Goal: Information Seeking & Learning: Learn about a topic

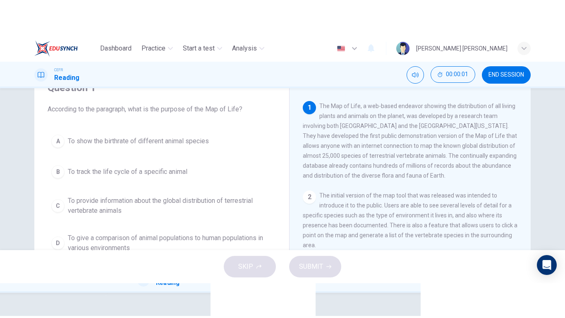
scroll to position [41, 0]
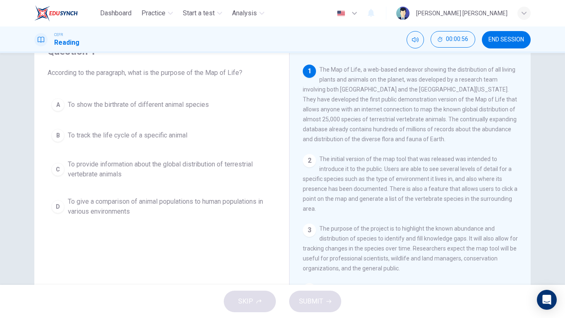
click at [84, 168] on span "To provide information about the global distribution of terrestrial vertebrate …" at bounding box center [170, 169] width 204 height 20
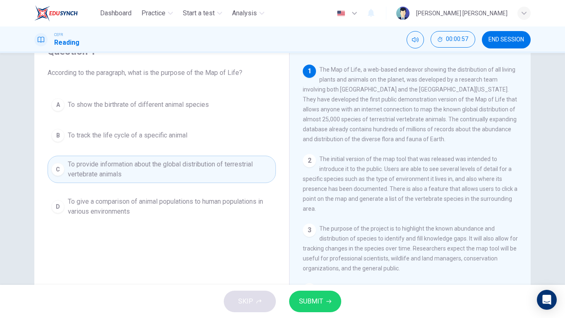
click at [309, 247] on button "SUBMIT" at bounding box center [315, 301] width 52 height 22
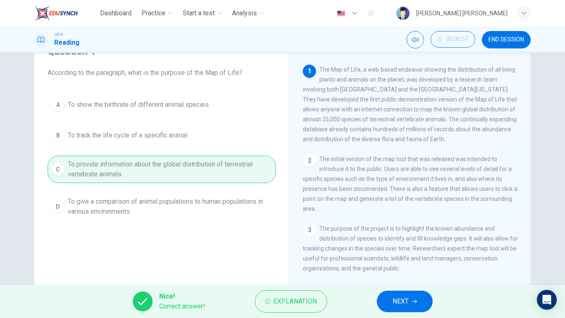
click at [405, 247] on span "NEXT" at bounding box center [401, 301] width 16 height 12
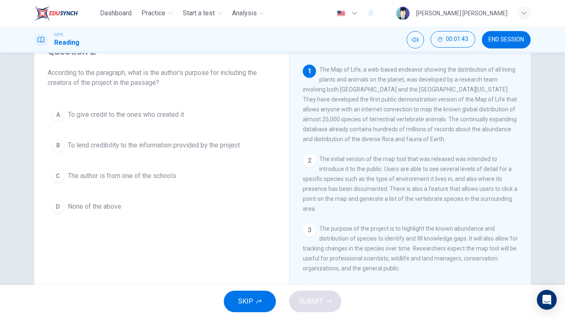
click at [155, 114] on span "To give credit to the ones who created it" at bounding box center [126, 115] width 116 height 10
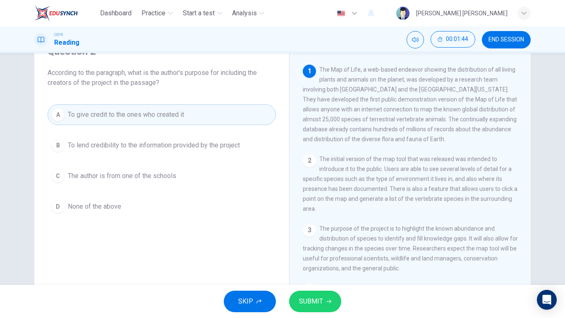
click at [312, 247] on span "SUBMIT" at bounding box center [311, 301] width 24 height 12
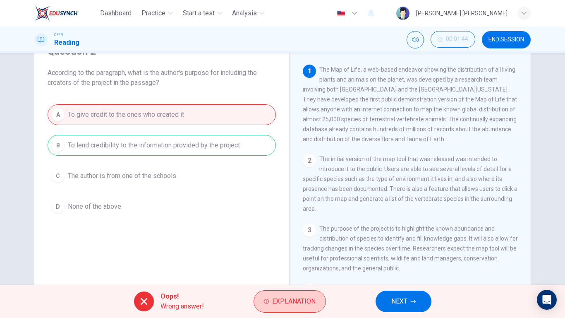
click at [295, 247] on span "Explanation" at bounding box center [293, 301] width 43 height 12
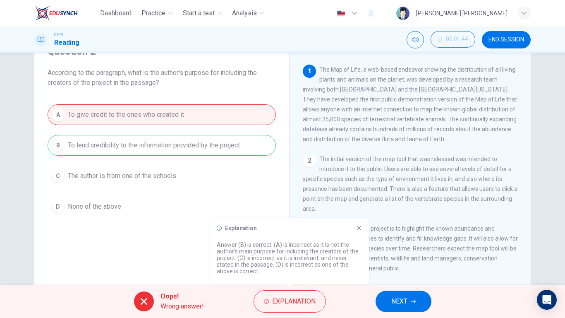
click at [412, 247] on button "NEXT" at bounding box center [404, 301] width 56 height 22
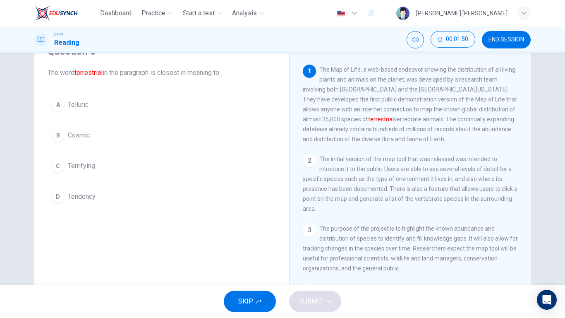
click at [74, 98] on button "A Telluric" at bounding box center [162, 104] width 228 height 21
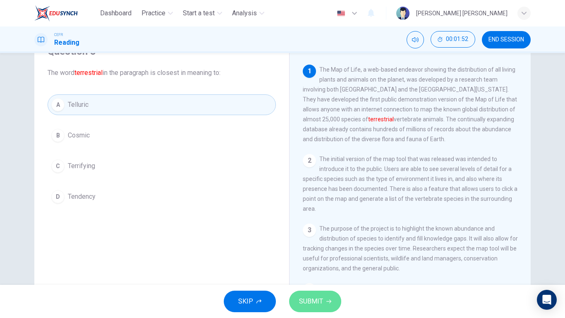
click at [322, 247] on span "SUBMIT" at bounding box center [311, 301] width 24 height 12
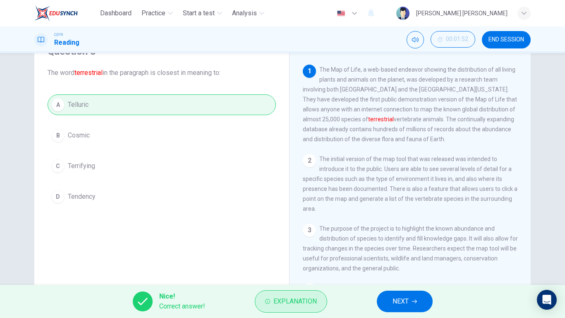
click at [309, 247] on span "Explanation" at bounding box center [294, 301] width 43 height 12
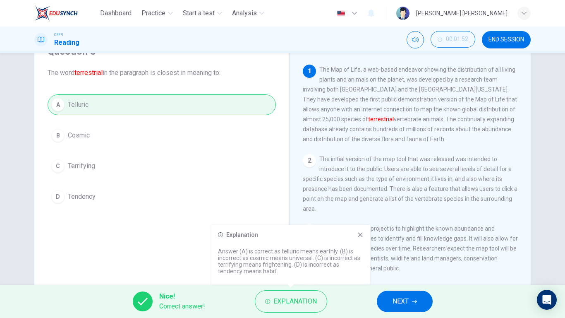
click at [389, 247] on button "NEXT" at bounding box center [405, 301] width 56 height 22
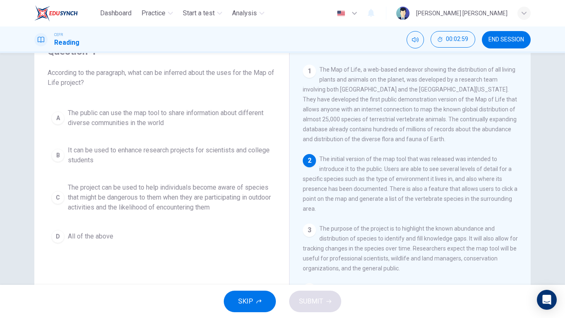
click at [103, 129] on button "A The public can use the map tool to share information about different diverse …" at bounding box center [162, 117] width 228 height 27
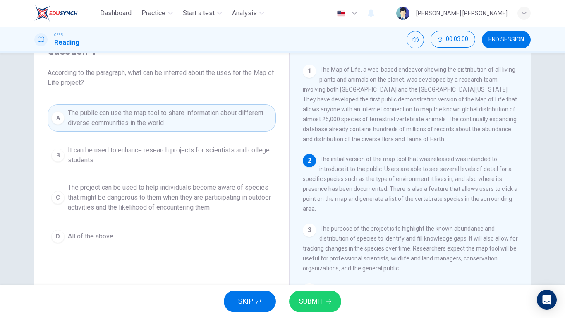
click at [328, 247] on button "SUBMIT" at bounding box center [315, 301] width 52 height 22
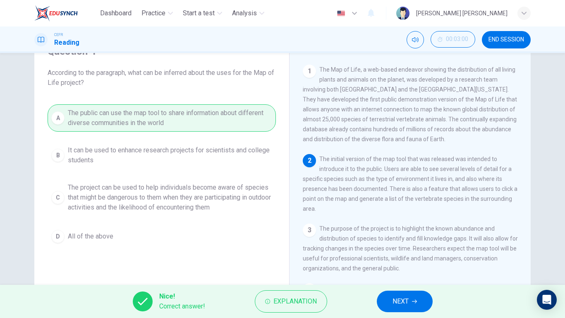
click at [411, 247] on button "NEXT" at bounding box center [405, 301] width 56 height 22
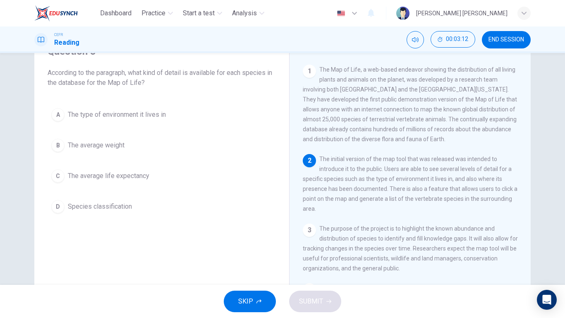
click at [124, 111] on span "The type of environment it lives in" at bounding box center [117, 115] width 98 height 10
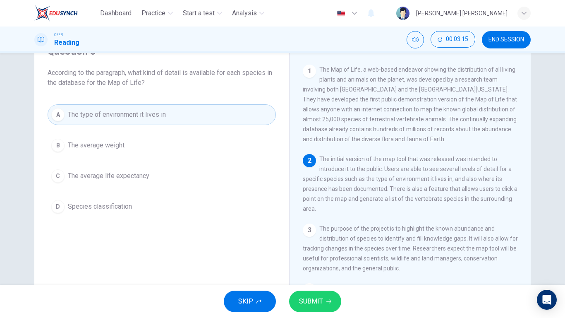
click at [319, 247] on span "SUBMIT" at bounding box center [311, 301] width 24 height 12
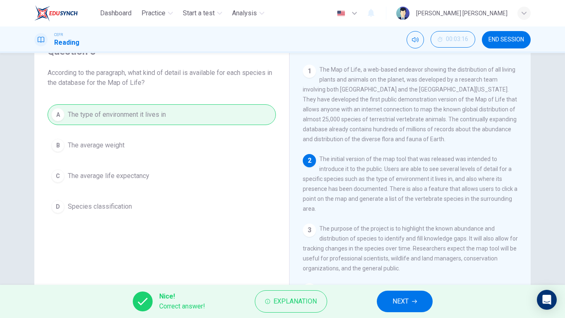
click at [391, 247] on button "NEXT" at bounding box center [405, 301] width 56 height 22
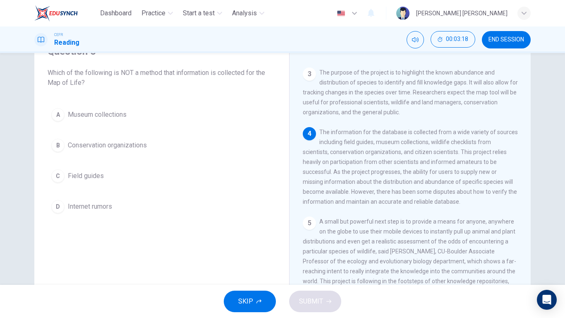
scroll to position [165, 0]
click at [99, 207] on span "Internet rumors" at bounding box center [90, 206] width 44 height 10
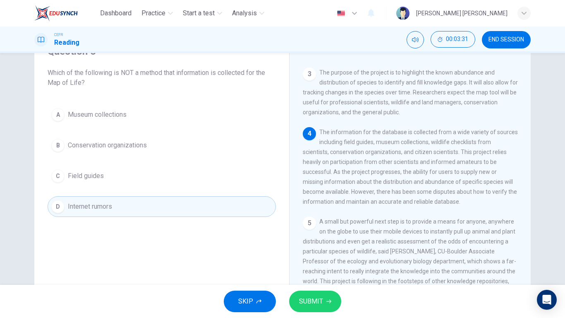
click at [312, 247] on button "SUBMIT" at bounding box center [315, 301] width 52 height 22
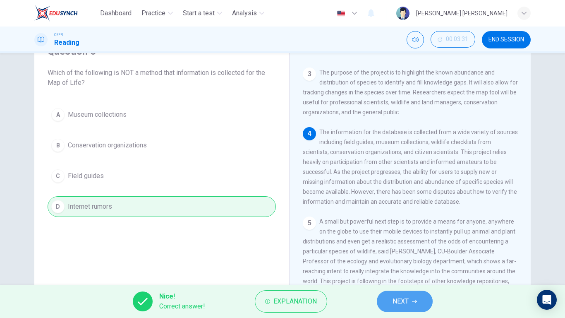
click at [400, 247] on span "NEXT" at bounding box center [401, 301] width 16 height 12
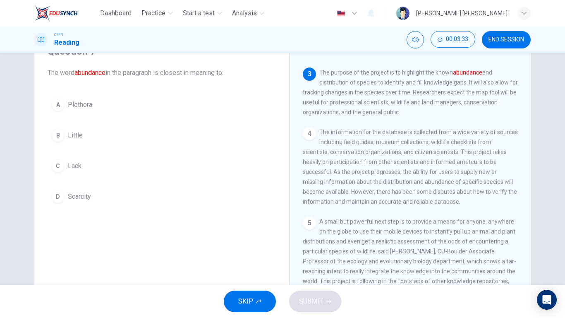
click at [89, 103] on span "Plethora" at bounding box center [80, 105] width 24 height 10
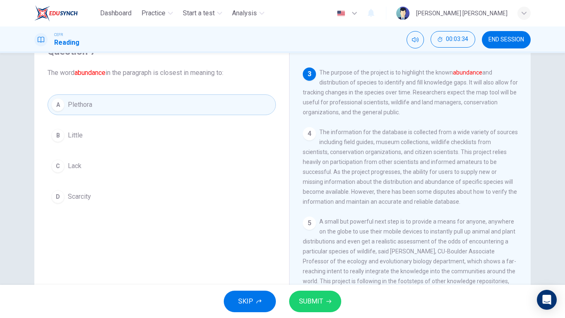
click at [333, 247] on button "SUBMIT" at bounding box center [315, 301] width 52 height 22
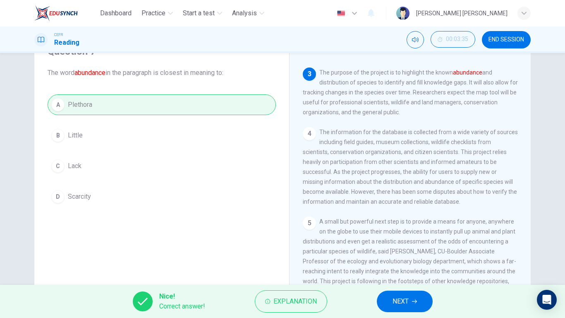
click at [403, 247] on span "NEXT" at bounding box center [401, 301] width 16 height 12
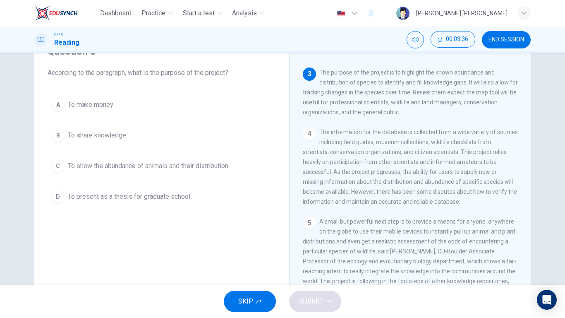
scroll to position [124, 0]
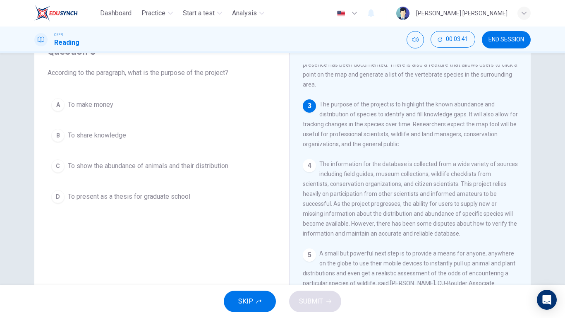
click at [200, 164] on span "To show the abundance of animals and their distribution" at bounding box center [148, 166] width 161 height 10
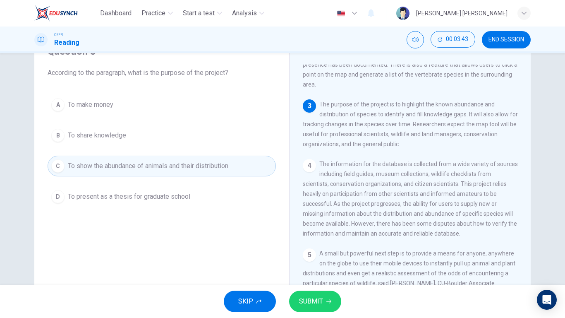
click at [314, 247] on span "SUBMIT" at bounding box center [311, 301] width 24 height 12
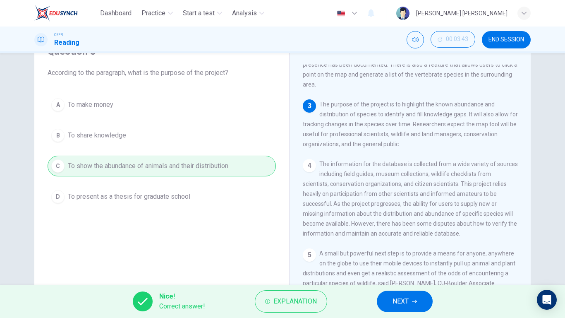
click at [404, 247] on span "NEXT" at bounding box center [401, 301] width 16 height 12
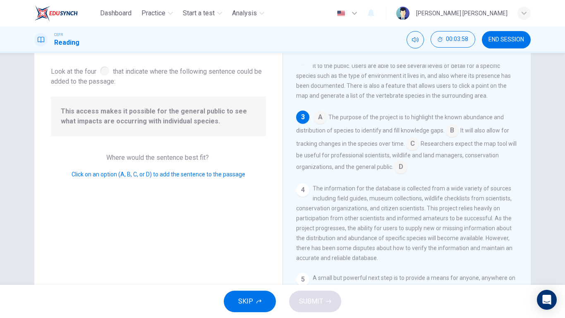
scroll to position [103, 0]
click at [394, 173] on input at bounding box center [400, 167] width 13 height 13
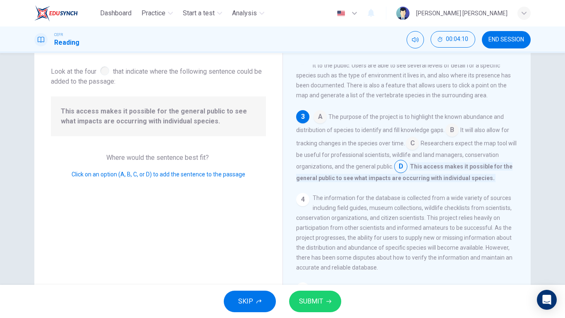
click at [314, 247] on span "SUBMIT" at bounding box center [311, 301] width 24 height 12
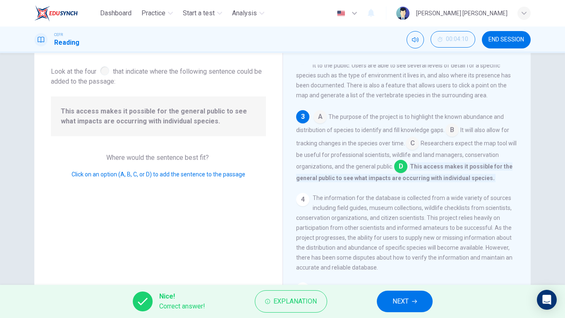
click at [387, 247] on button "NEXT" at bounding box center [405, 301] width 56 height 22
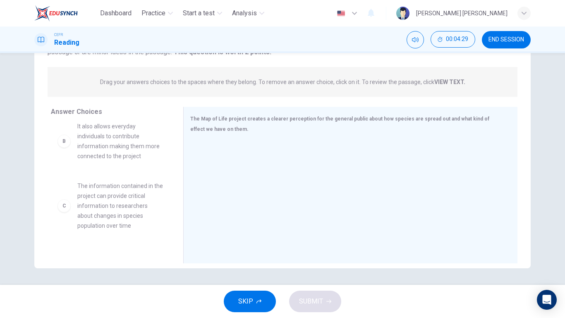
scroll to position [83, 0]
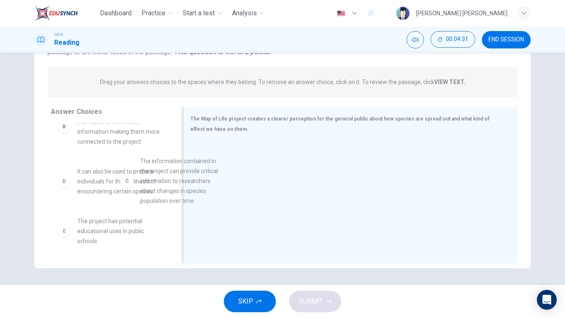
drag, startPoint x: 113, startPoint y: 197, endPoint x: 214, endPoint y: 182, distance: 102.9
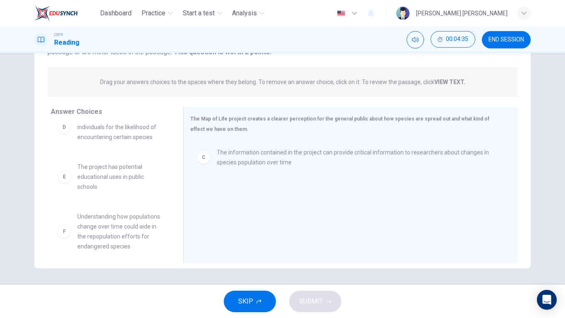
scroll to position [144, 0]
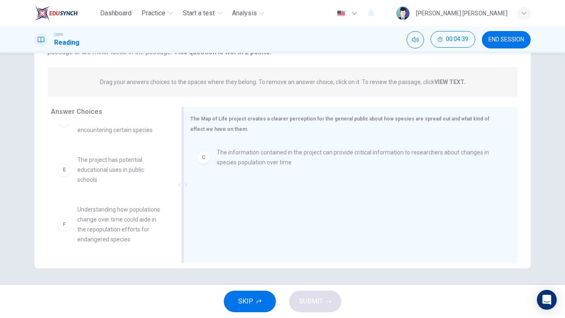
drag, startPoint x: 113, startPoint y: 227, endPoint x: 265, endPoint y: 219, distance: 151.6
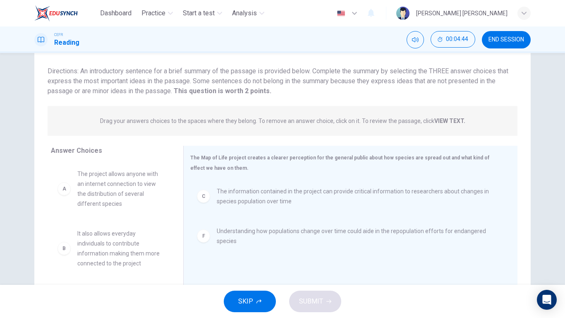
scroll to position [6, 0]
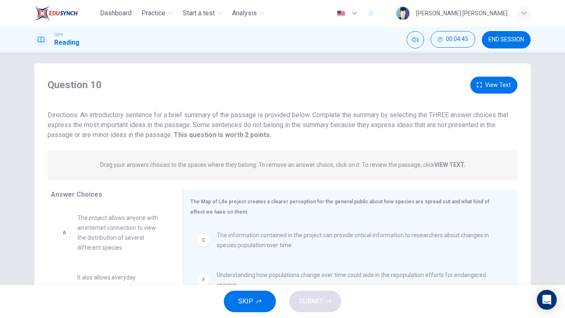
click at [501, 80] on button "View Text" at bounding box center [493, 85] width 47 height 17
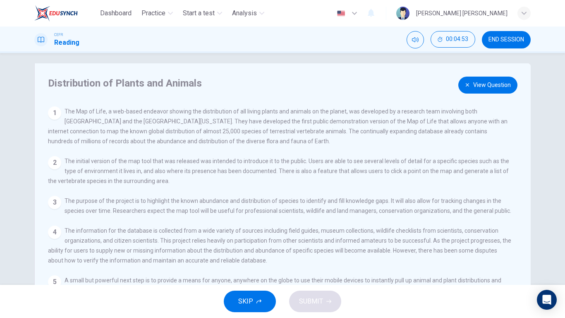
click at [486, 92] on button "View Question" at bounding box center [487, 85] width 59 height 17
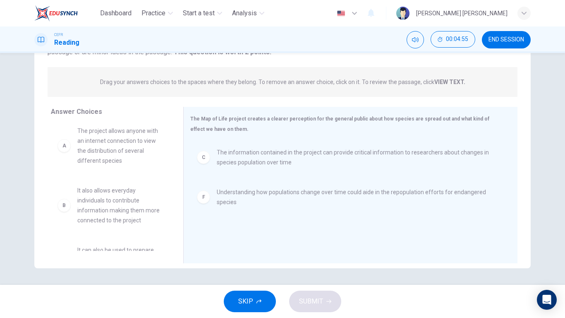
scroll to position [0, 0]
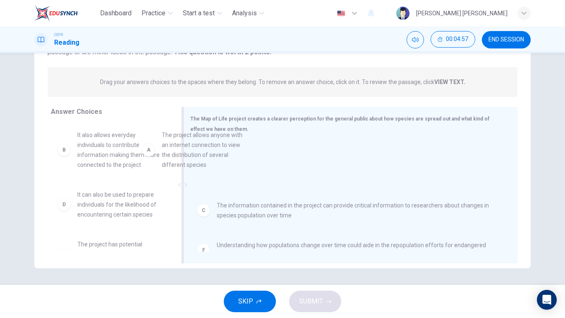
drag, startPoint x: 120, startPoint y: 147, endPoint x: 212, endPoint y: 147, distance: 91.8
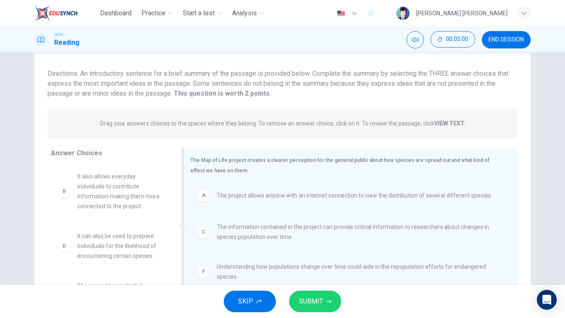
scroll to position [89, 0]
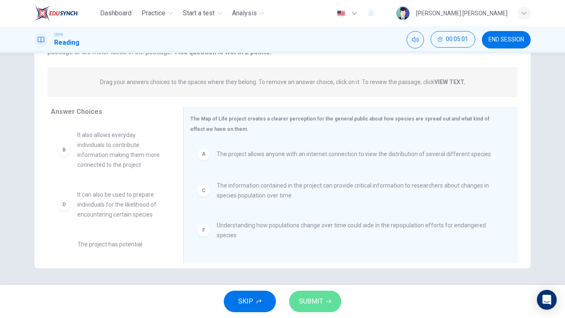
click at [327, 247] on button "SUBMIT" at bounding box center [315, 301] width 52 height 22
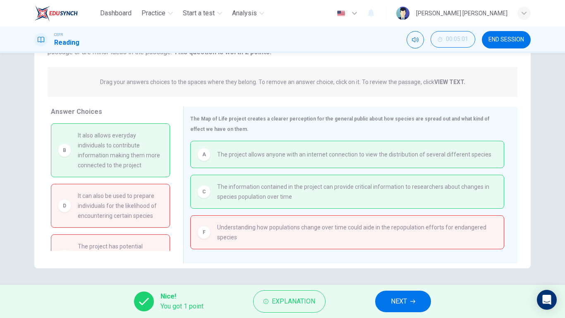
click at [404, 247] on span "NEXT" at bounding box center [399, 301] width 16 height 12
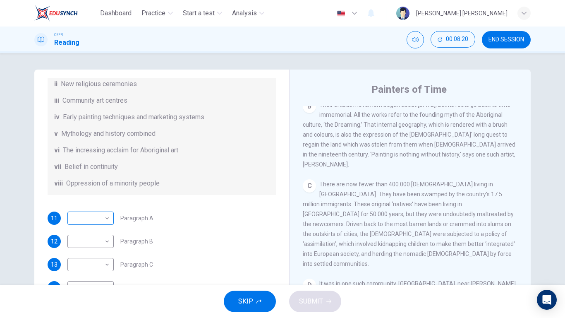
scroll to position [41, 0]
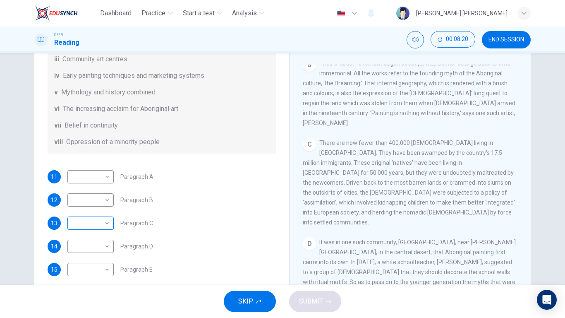
click at [103, 223] on body "Dashboard Practice Start a test Analysis English en ​ [PERSON_NAME] [PERSON_NAM…" at bounding box center [282, 159] width 565 height 318
click at [88, 247] on li "viii" at bounding box center [88, 304] width 46 height 13
type input "viii"
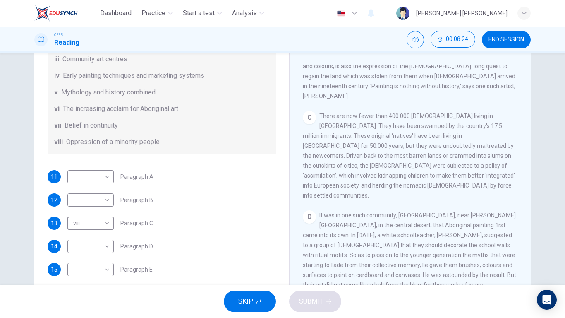
scroll to position [331, 0]
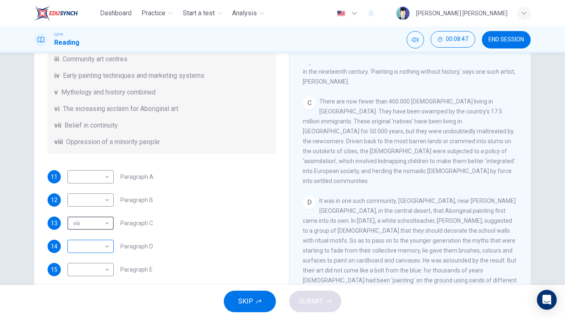
click at [95, 243] on body "Dashboard Practice Start a test Analysis English en ​ [PERSON_NAME] [PERSON_NAM…" at bounding box center [282, 159] width 565 height 318
click at [81, 247] on li "vii" at bounding box center [88, 291] width 46 height 13
type input "vii"
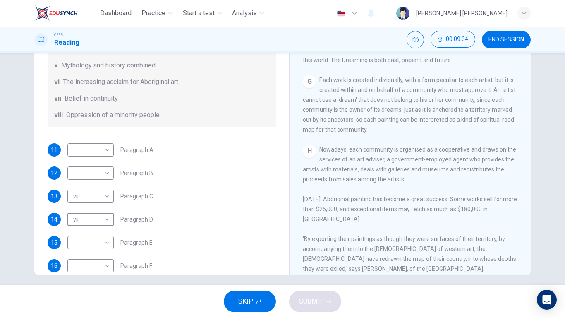
scroll to position [146, 0]
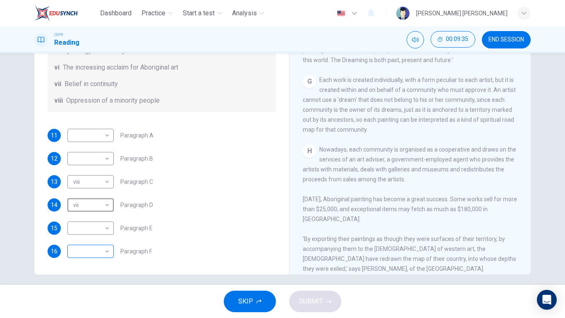
click at [91, 247] on body "Dashboard Practice Start a test Analysis English en ​ [PERSON_NAME] [PERSON_NAM…" at bounding box center [282, 159] width 565 height 318
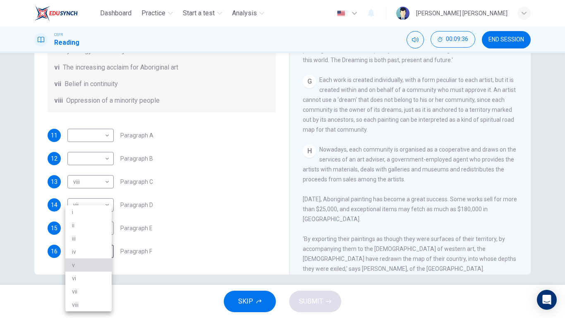
click at [91, 247] on li "v" at bounding box center [88, 264] width 46 height 13
type input "v"
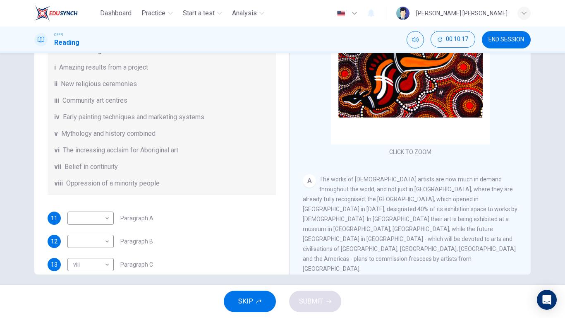
scroll to position [105, 0]
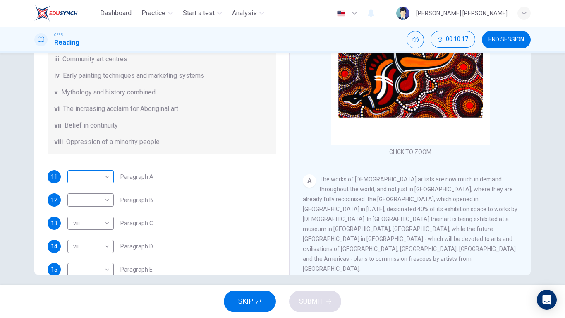
click at [88, 170] on body "Dashboard Practice Start a test Analysis English en ​ [PERSON_NAME] [PERSON_NAM…" at bounding box center [282, 159] width 565 height 318
click at [91, 215] on li "iii" at bounding box center [88, 216] width 46 height 13
type input "iii"
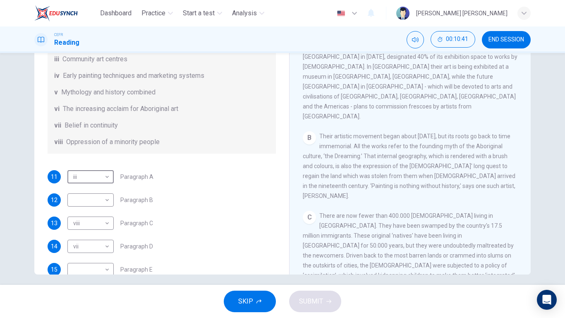
scroll to position [189, 0]
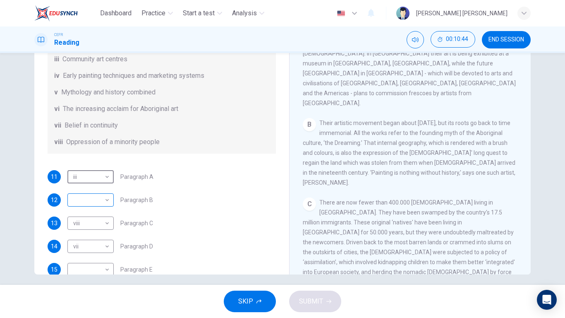
click at [89, 193] on body "Dashboard Practice Start a test Analysis English en ​ [PERSON_NAME] [PERSON_NAM…" at bounding box center [282, 159] width 565 height 318
click at [214, 202] on div at bounding box center [282, 159] width 565 height 318
click at [96, 196] on body "Dashboard Practice Start a test Analysis English en ​ [PERSON_NAME] [PERSON_NAM…" at bounding box center [282, 159] width 565 height 318
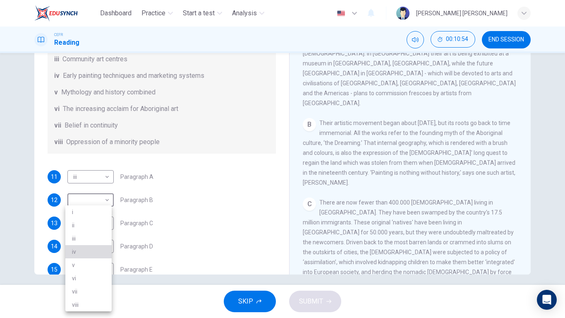
click at [84, 247] on li "iv" at bounding box center [88, 251] width 46 height 13
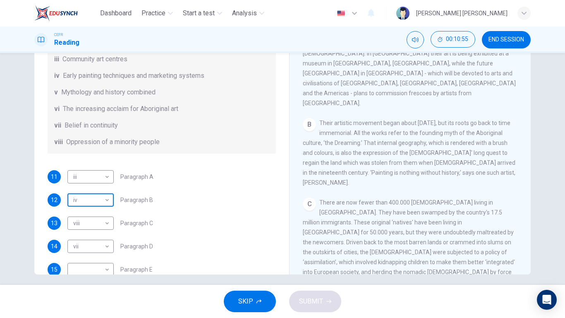
click at [105, 196] on body "Dashboard Practice Start a test Analysis English en ​ [PERSON_NAME] [PERSON_NAM…" at bounding box center [282, 159] width 565 height 318
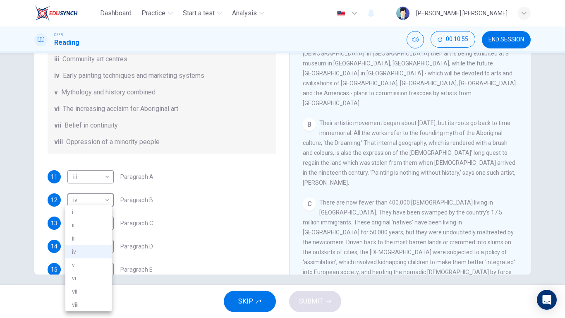
click at [98, 247] on li "vi" at bounding box center [88, 277] width 46 height 13
type input "vi"
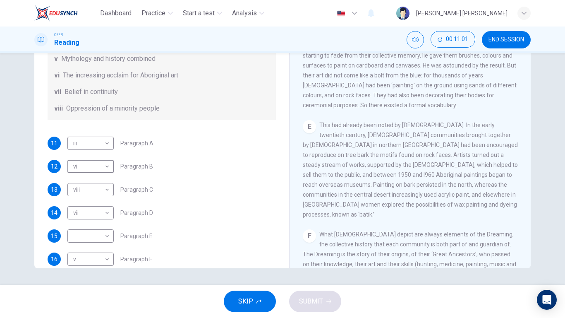
scroll to position [146, 0]
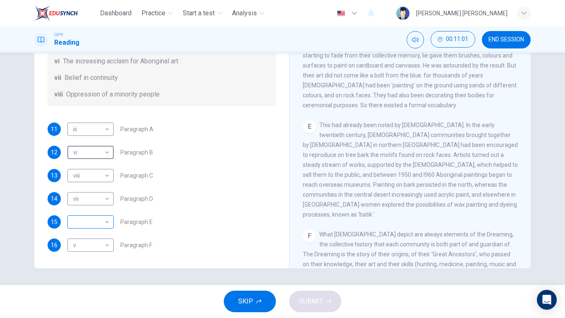
click at [106, 223] on body "Dashboard Practice Start a test Analysis English en ​ [PERSON_NAME] [PERSON_NAM…" at bounding box center [282, 159] width 565 height 318
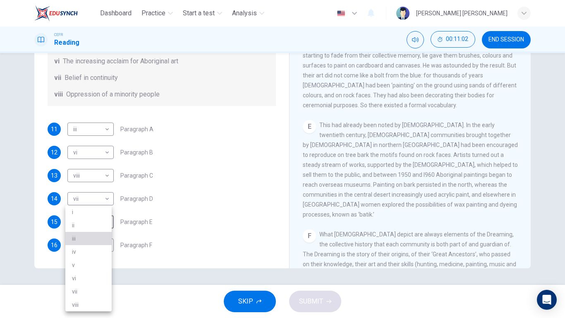
click at [81, 236] on li "iii" at bounding box center [88, 238] width 46 height 13
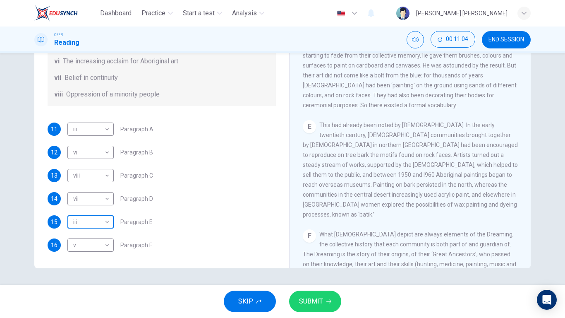
click at [94, 224] on body "Dashboard Practice Start a test Analysis English en ​ [PERSON_NAME] [PERSON_NAM…" at bounding box center [282, 159] width 565 height 318
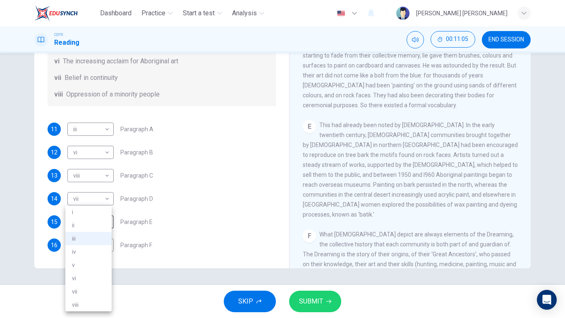
click at [94, 221] on li "ii" at bounding box center [88, 224] width 46 height 13
type input "ii"
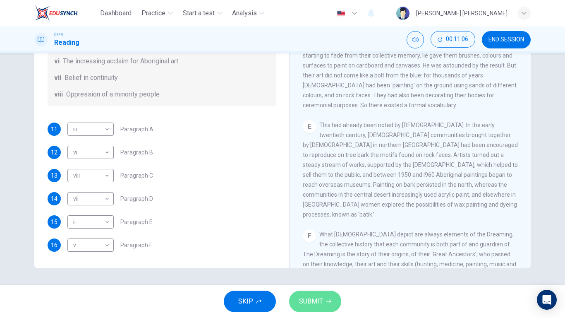
click at [322, 247] on button "SUBMIT" at bounding box center [315, 301] width 52 height 22
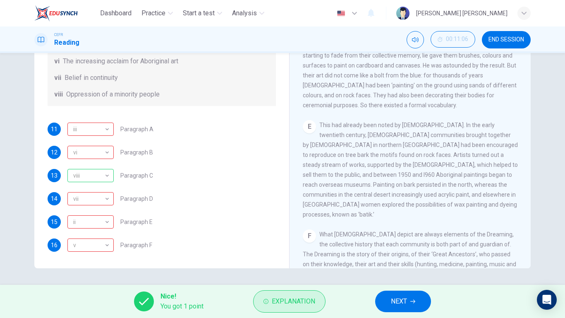
click at [302, 247] on span "Explanation" at bounding box center [293, 301] width 43 height 12
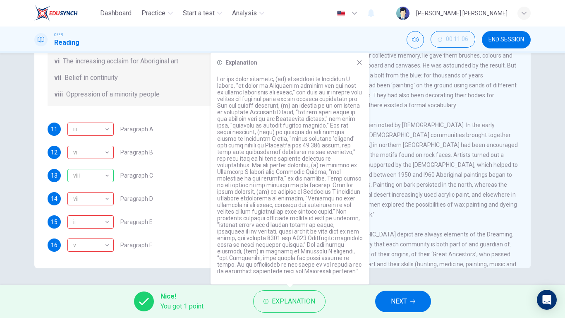
click at [360, 63] on icon at bounding box center [359, 62] width 5 height 5
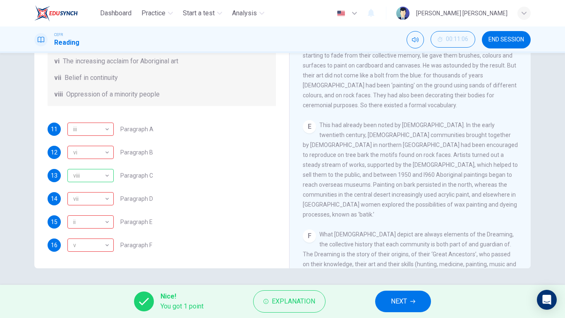
click at [423, 247] on button "NEXT" at bounding box center [403, 301] width 56 height 22
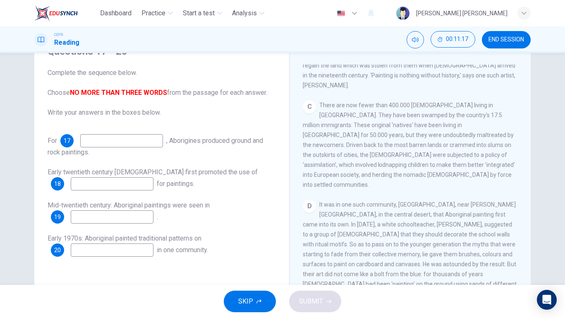
scroll to position [331, 0]
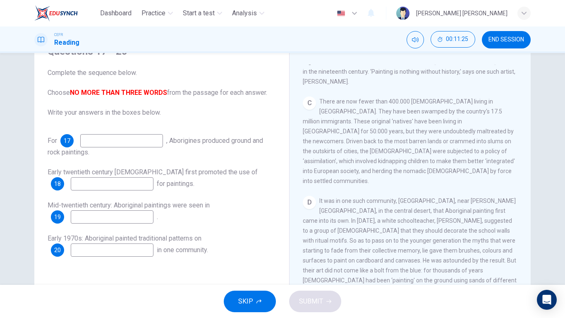
click at [134, 139] on input at bounding box center [121, 140] width 83 height 13
type input "T"
type input "thousands of years"
click at [129, 186] on input at bounding box center [112, 183] width 83 height 13
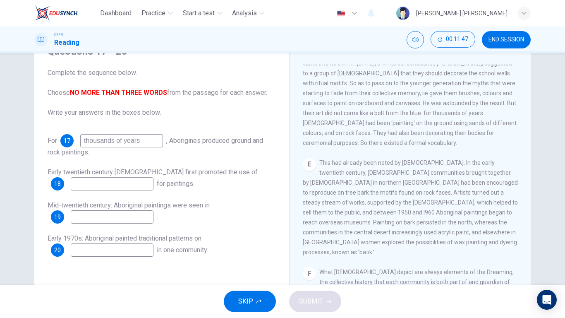
scroll to position [496, 0]
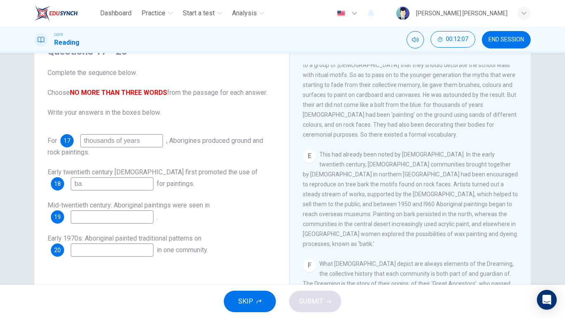
type input "b"
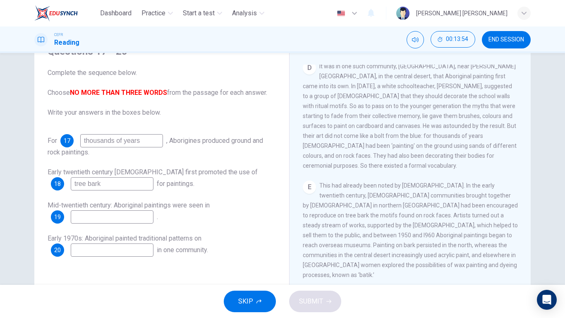
scroll to position [478, 0]
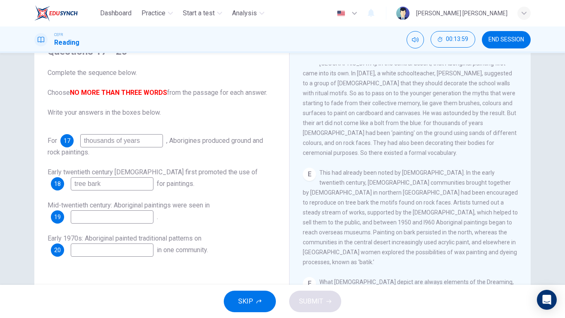
type input "tree bark"
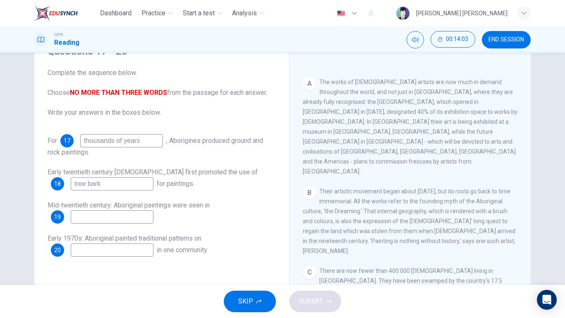
scroll to position [147, 0]
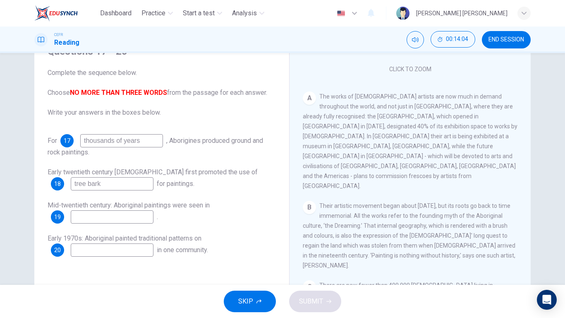
click at [386, 205] on div "B Their artistic movement began about [DATE], but its roots go back to time imm…" at bounding box center [410, 236] width 215 height 70
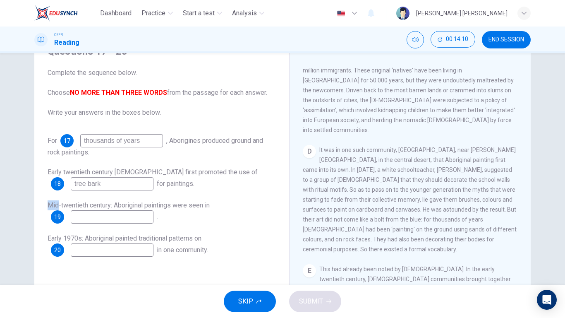
scroll to position [437, 0]
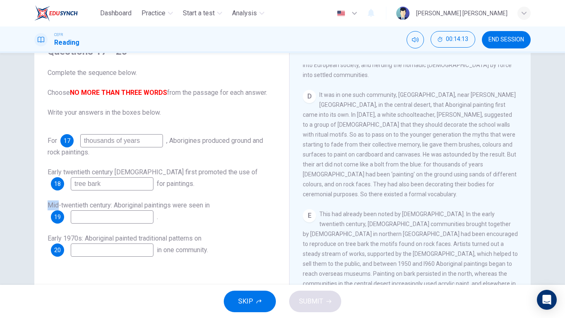
click at [352, 213] on div "E This had already been noted by [DEMOGRAPHIC_DATA]. In the early twentieth cen…" at bounding box center [410, 258] width 215 height 99
click at [102, 222] on input at bounding box center [112, 216] width 83 height 13
drag, startPoint x: 123, startPoint y: 219, endPoint x: 67, endPoint y: 213, distance: 55.8
click at [67, 213] on div "19 rock faces" at bounding box center [102, 216] width 103 height 13
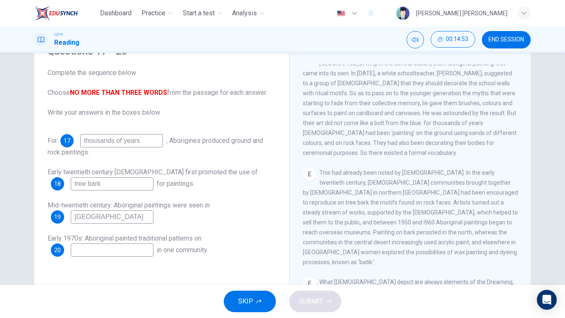
scroll to position [520, 0]
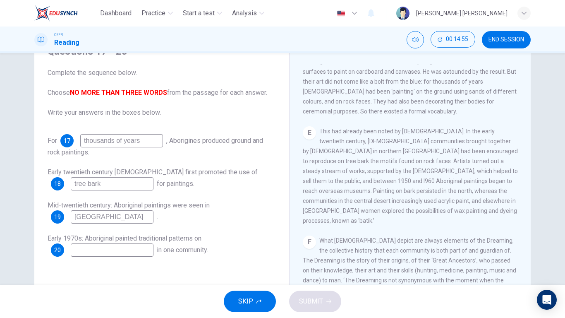
type input "[GEOGRAPHIC_DATA]"
click at [134, 247] on input at bounding box center [112, 249] width 83 height 13
type input "rock faces"
click at [338, 247] on div "SKIP SUBMIT" at bounding box center [282, 301] width 565 height 33
click at [330, 247] on icon "button" at bounding box center [328, 302] width 5 height 4
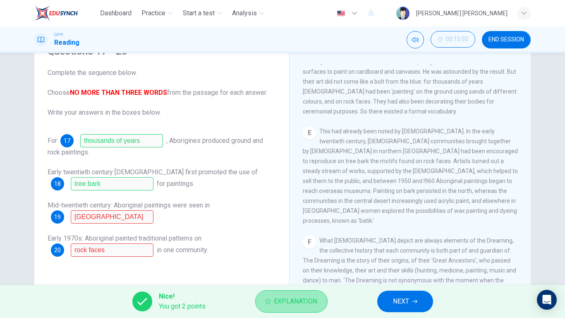
click at [317, 247] on span "Explanation" at bounding box center [295, 301] width 43 height 12
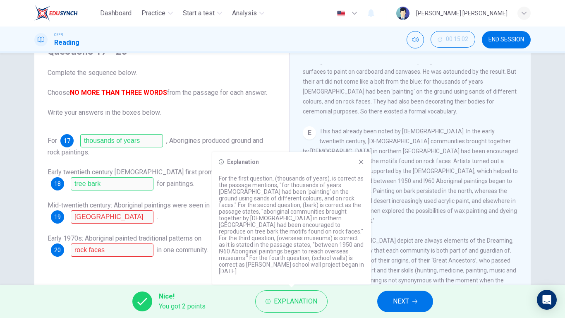
click at [362, 164] on icon at bounding box center [361, 162] width 5 height 5
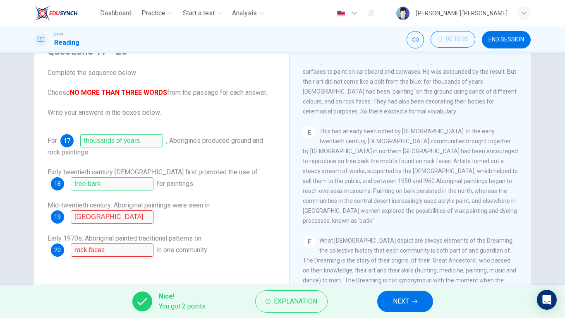
click at [395, 247] on span "NEXT" at bounding box center [401, 301] width 16 height 12
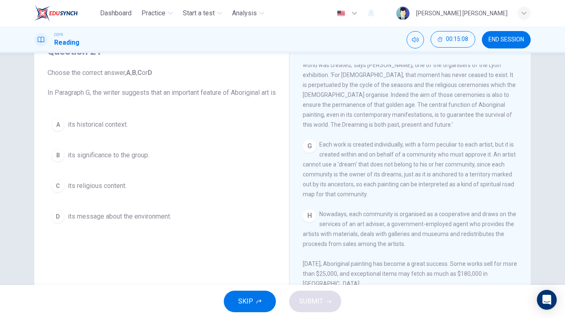
scroll to position [768, 0]
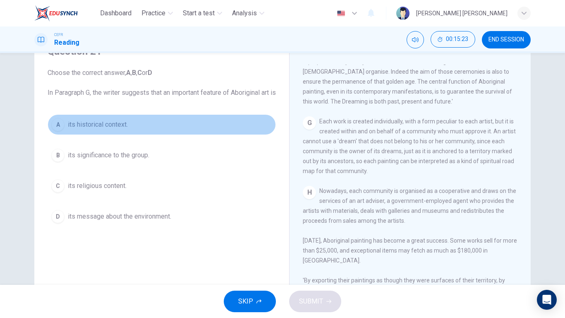
click at [110, 129] on span "its historical context." at bounding box center [98, 125] width 60 height 10
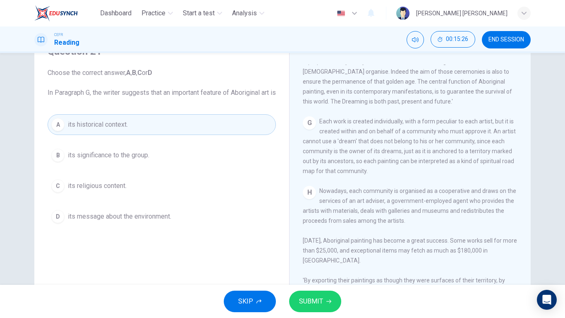
click at [324, 247] on button "SUBMIT" at bounding box center [315, 301] width 52 height 22
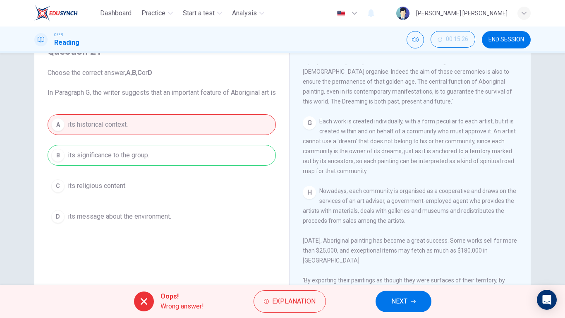
click at [413, 247] on button "NEXT" at bounding box center [404, 301] width 56 height 22
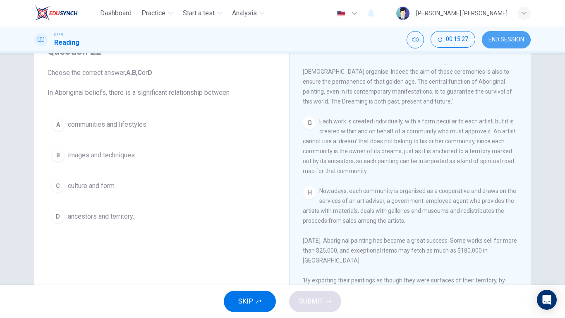
click at [517, 40] on span "END SESSION" at bounding box center [507, 39] width 36 height 7
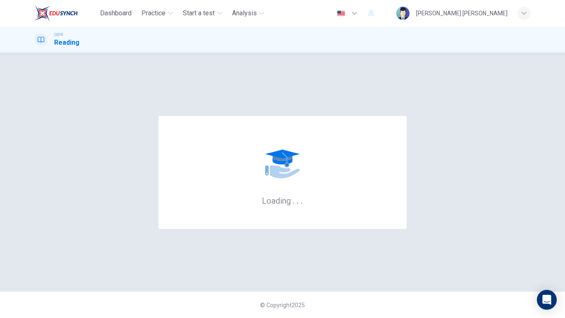
scroll to position [0, 0]
